Goal: Task Accomplishment & Management: Manage account settings

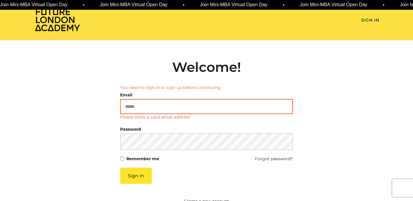
type input "**********"
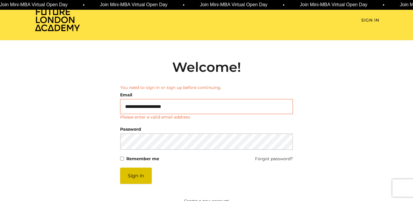
click at [138, 179] on article "**********" at bounding box center [206, 128] width 173 height 139
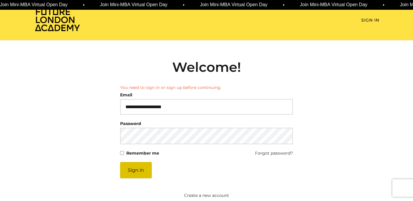
click at [133, 166] on button "Sign in" at bounding box center [136, 170] width 32 height 16
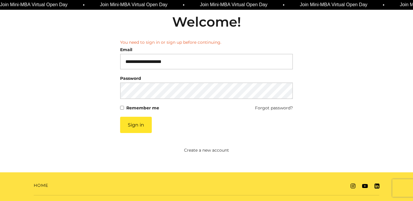
scroll to position [56, 0]
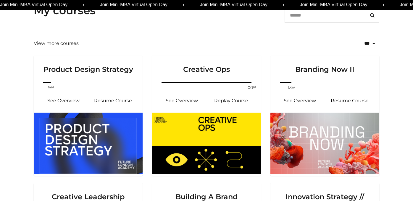
scroll to position [109, 0]
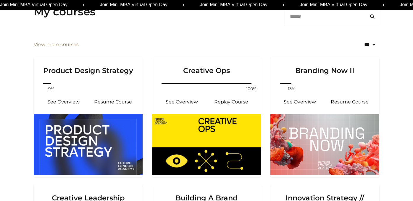
click at [48, 46] on link "View more courses" at bounding box center [56, 44] width 45 height 7
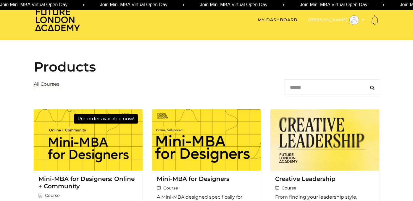
click at [329, 21] on button "Mohamad B" at bounding box center [336, 19] width 56 height 9
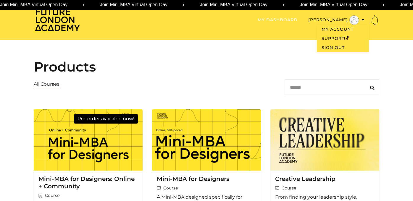
click at [280, 19] on link "My Dashboard" at bounding box center [278, 20] width 40 height 6
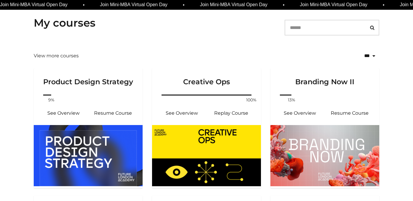
scroll to position [103, 0]
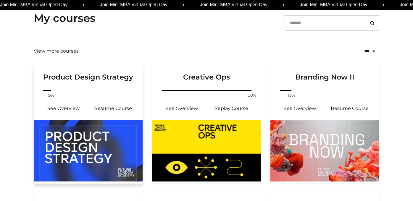
click at [88, 135] on img at bounding box center [88, 150] width 109 height 61
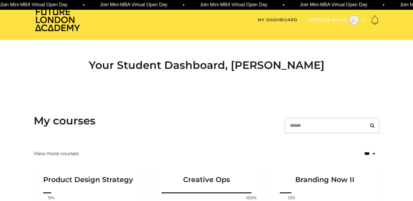
click at [363, 22] on icon "Toggle menu" at bounding box center [363, 20] width 3 height 4
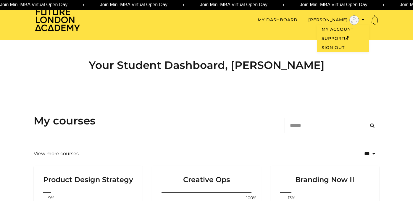
click at [341, 80] on div "Your Student Dashboard, [PERSON_NAME]" at bounding box center [206, 67] width 355 height 55
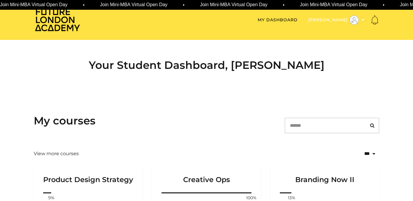
click at [363, 19] on icon "Toggle menu" at bounding box center [363, 20] width 3 height 4
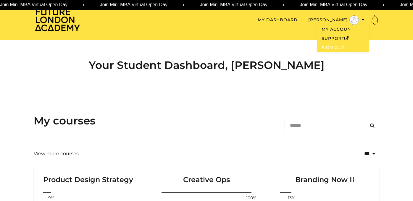
click at [330, 49] on link "Sign Out" at bounding box center [343, 47] width 52 height 9
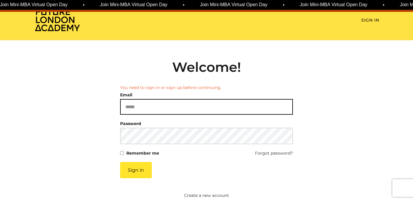
click at [146, 107] on input "Email" at bounding box center [206, 107] width 173 height 16
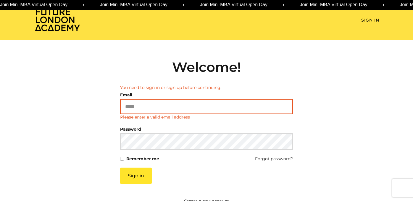
type input "**********"
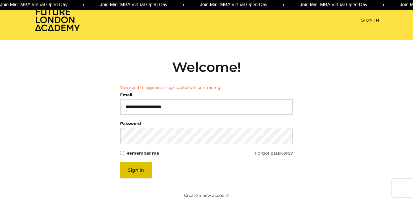
click at [139, 170] on button "Sign in" at bounding box center [136, 170] width 32 height 16
